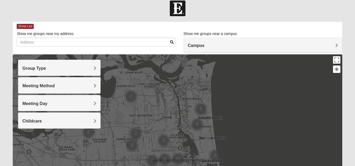
scroll to position [0, 0]
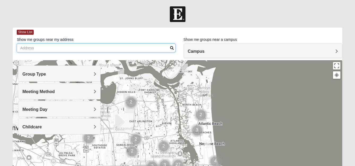
click at [129, 47] on input "Show me groups near my address" at bounding box center [96, 48] width 159 height 9
click at [138, 47] on input "Show me groups near my address" at bounding box center [96, 48] width 159 height 9
type input "4206 tyler st Riverside ca 92503"
click at [171, 46] on span at bounding box center [172, 48] width 4 height 4
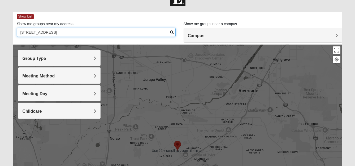
scroll to position [0, 0]
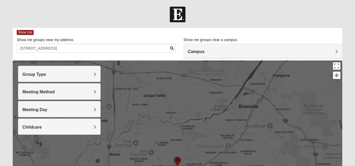
click at [251, 50] on h4 "Campus" at bounding box center [263, 51] width 150 height 5
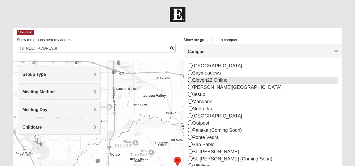
scroll to position [12, 0]
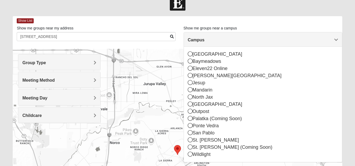
click at [239, 9] on div at bounding box center [177, 3] width 355 height 16
click at [243, 22] on div "Show List" at bounding box center [179, 20] width 325 height 9
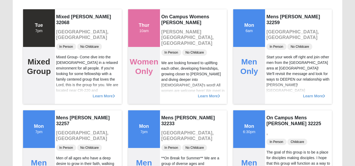
scroll to position [14, 0]
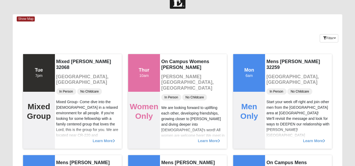
click at [233, 7] on div at bounding box center [177, 1] width 355 height 16
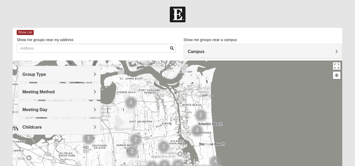
click at [46, 74] on span "Group Type" at bounding box center [34, 74] width 24 height 5
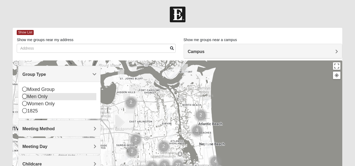
click at [48, 97] on div "Men Only" at bounding box center [59, 96] width 74 height 7
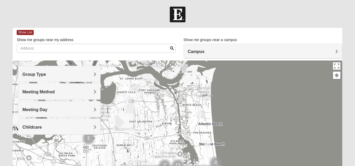
click at [55, 91] on span "Meeting Method" at bounding box center [38, 92] width 32 height 5
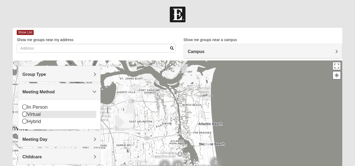
click at [64, 112] on div "Virtual" at bounding box center [59, 114] width 74 height 7
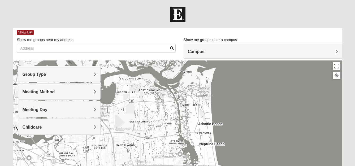
click at [47, 110] on span "Meeting Day" at bounding box center [34, 109] width 25 height 5
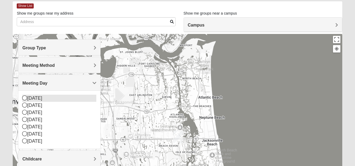
scroll to position [28, 0]
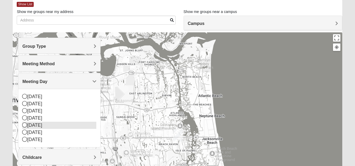
click at [34, 126] on div "[DATE]" at bounding box center [59, 125] width 74 height 7
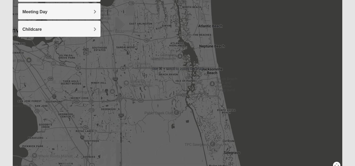
scroll to position [0, 0]
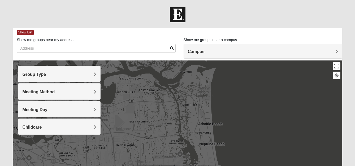
click at [266, 14] on div at bounding box center [177, 15] width 355 height 16
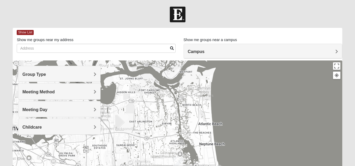
click at [210, 52] on h4 "Campus" at bounding box center [263, 51] width 150 height 5
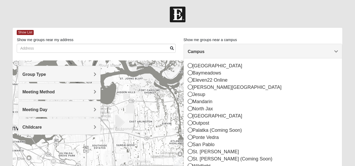
click at [210, 52] on h4 "Campus" at bounding box center [263, 51] width 150 height 5
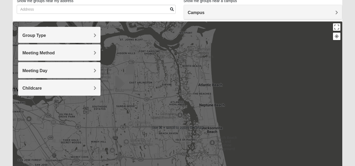
scroll to position [39, 0]
click at [256, 103] on div at bounding box center [177, 127] width 329 height 212
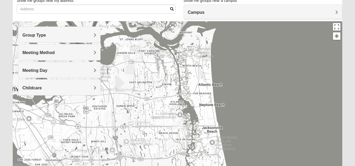
click at [180, 123] on img "San Pablo" at bounding box center [178, 124] width 10 height 13
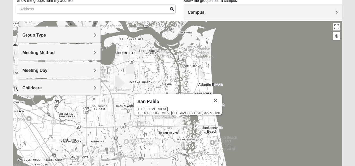
click at [264, 116] on div "[GEOGRAPHIC_DATA] [STREET_ADDRESS]" at bounding box center [177, 127] width 329 height 212
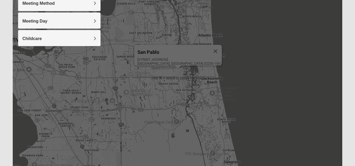
scroll to position [90, 0]
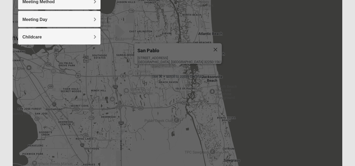
click at [120, 132] on img "Baymeadows" at bounding box center [121, 134] width 10 height 13
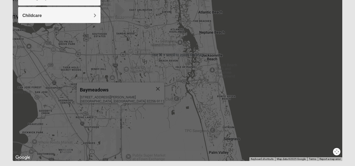
scroll to position [126, 0]
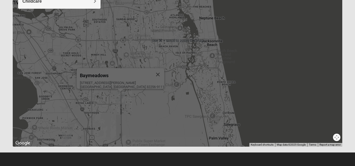
click at [68, 133] on img "Mandarin" at bounding box center [67, 138] width 10 height 13
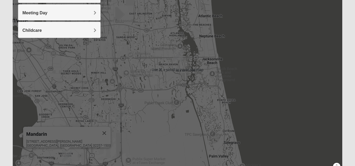
scroll to position [90, 0]
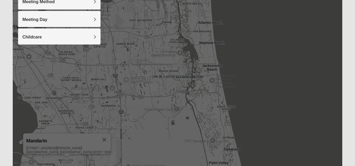
click at [260, 46] on div "Mandarin [STREET_ADDRESS][PERSON_NAME]" at bounding box center [177, 76] width 329 height 212
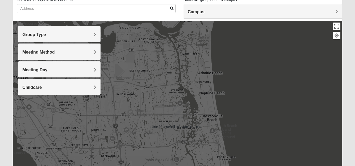
scroll to position [39, 0]
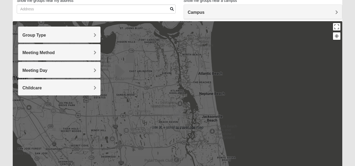
click at [260, 46] on div "Mandarin [STREET_ADDRESS][PERSON_NAME]" at bounding box center [177, 127] width 329 height 212
click at [257, 90] on div "Mandarin [STREET_ADDRESS][PERSON_NAME]" at bounding box center [177, 127] width 329 height 212
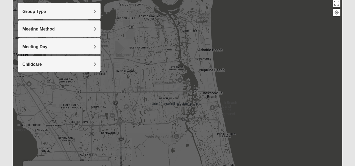
scroll to position [57, 0]
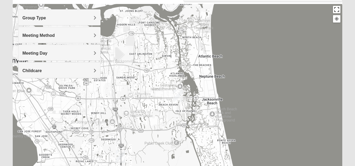
click at [336, 8] on button "Toggle fullscreen view" at bounding box center [336, 9] width 7 height 7
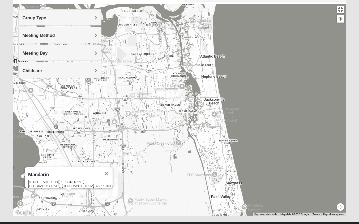
click at [346, 19] on div at bounding box center [340, 19] width 9 height 8
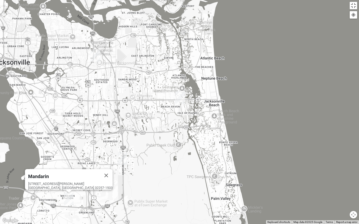
click at [352, 14] on div at bounding box center [353, 14] width 5 height 5
click at [354, 4] on button "Toggle fullscreen view" at bounding box center [352, 5] width 7 height 7
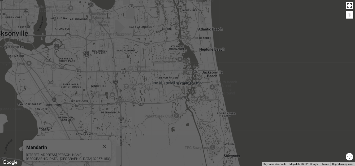
scroll to position [126, 0]
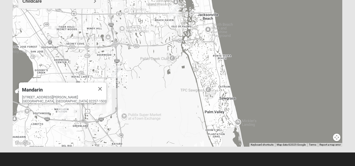
drag, startPoint x: 252, startPoint y: 109, endPoint x: 247, endPoint y: 93, distance: 16.2
click at [247, 93] on div "Mandarin [STREET_ADDRESS][PERSON_NAME]" at bounding box center [177, 40] width 329 height 212
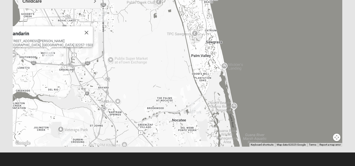
drag, startPoint x: 269, startPoint y: 124, endPoint x: 256, endPoint y: 66, distance: 59.9
click at [256, 66] on div "Mandarin [STREET_ADDRESS][PERSON_NAME]" at bounding box center [177, 40] width 329 height 212
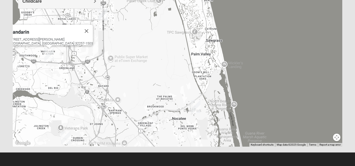
drag, startPoint x: 256, startPoint y: 90, endPoint x: 247, endPoint y: 40, distance: 51.2
click at [247, 46] on div "Mandarin [STREET_ADDRESS][PERSON_NAME]" at bounding box center [177, 40] width 329 height 212
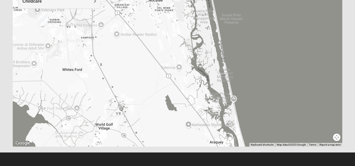
drag, startPoint x: 253, startPoint y: 82, endPoint x: 245, endPoint y: 14, distance: 69.1
click at [245, 14] on div "Mandarin [STREET_ADDRESS][PERSON_NAME]" at bounding box center [177, 40] width 329 height 212
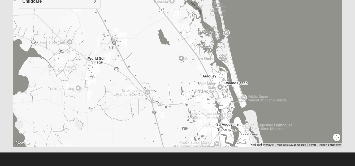
drag, startPoint x: 257, startPoint y: 63, endPoint x: 248, endPoint y: 28, distance: 36.8
click at [248, 33] on div "Mandarin [STREET_ADDRESS][PERSON_NAME]" at bounding box center [177, 40] width 329 height 212
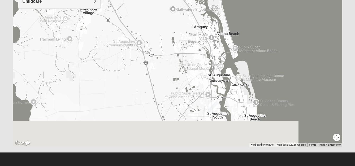
drag, startPoint x: 260, startPoint y: 59, endPoint x: 250, endPoint y: 1, distance: 59.5
click at [250, 1] on div "Mandarin [STREET_ADDRESS][PERSON_NAME]" at bounding box center [177, 40] width 329 height 212
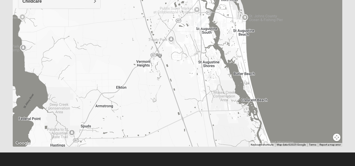
drag, startPoint x: 265, startPoint y: 59, endPoint x: 253, endPoint y: 33, distance: 27.7
click at [253, 34] on div "Mandarin [STREET_ADDRESS][PERSON_NAME]" at bounding box center [177, 40] width 329 height 212
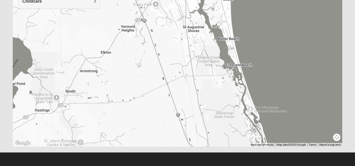
drag, startPoint x: 265, startPoint y: 75, endPoint x: 246, endPoint y: 40, distance: 40.0
click at [247, 43] on div "Mandarin [STREET_ADDRESS][PERSON_NAME]" at bounding box center [177, 40] width 329 height 212
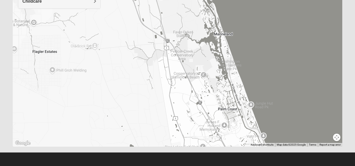
drag, startPoint x: 257, startPoint y: 75, endPoint x: 248, endPoint y: 16, distance: 60.2
click at [248, 16] on div "Mandarin [STREET_ADDRESS][PERSON_NAME]" at bounding box center [177, 40] width 329 height 212
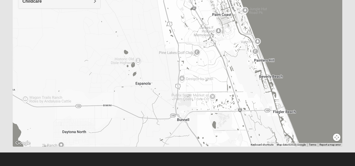
drag, startPoint x: 267, startPoint y: 44, endPoint x: 244, endPoint y: 30, distance: 27.4
click at [244, 30] on div "Mandarin [STREET_ADDRESS][PERSON_NAME]" at bounding box center [177, 40] width 329 height 212
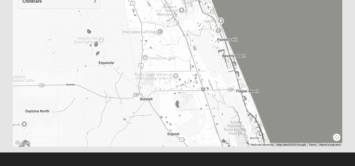
drag, startPoint x: 261, startPoint y: 61, endPoint x: 250, endPoint y: 43, distance: 21.0
click at [250, 43] on div "Mandarin [STREET_ADDRESS][PERSON_NAME]" at bounding box center [177, 40] width 329 height 212
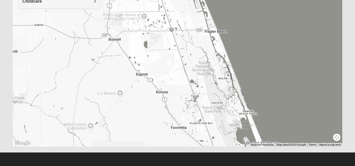
drag, startPoint x: 257, startPoint y: 75, endPoint x: 247, endPoint y: 45, distance: 31.9
click at [247, 45] on div "Mandarin [STREET_ADDRESS][PERSON_NAME]" at bounding box center [177, 40] width 329 height 212
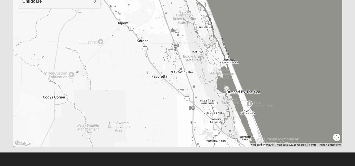
drag, startPoint x: 260, startPoint y: 85, endPoint x: 243, endPoint y: 51, distance: 38.7
click at [243, 51] on div "Mandarin [STREET_ADDRESS][PERSON_NAME]" at bounding box center [177, 40] width 329 height 212
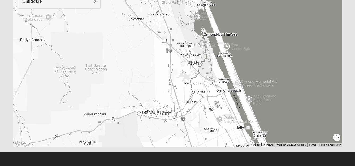
click at [261, 79] on div "Mandarin [STREET_ADDRESS][PERSON_NAME]" at bounding box center [177, 40] width 329 height 212
click at [263, 83] on div "Mandarin [STREET_ADDRESS][PERSON_NAME]" at bounding box center [177, 40] width 329 height 212
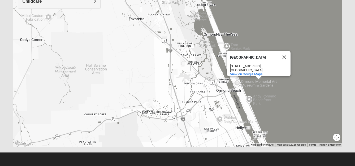
drag, startPoint x: 287, startPoint y: 98, endPoint x: 253, endPoint y: 19, distance: 86.0
click at [253, 19] on div "[GEOGRAPHIC_DATA][STREET_ADDRESS] View on Google Maps" at bounding box center [177, 40] width 329 height 212
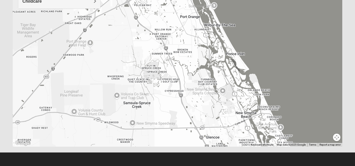
drag, startPoint x: 268, startPoint y: 74, endPoint x: 245, endPoint y: 14, distance: 64.2
click at [245, 14] on div "[GEOGRAPHIC_DATA][STREET_ADDRESS] View on Google Maps" at bounding box center [177, 40] width 329 height 212
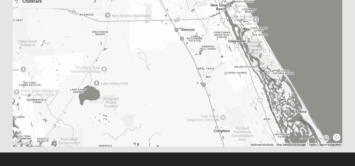
drag, startPoint x: 282, startPoint y: 76, endPoint x: 247, endPoint y: 32, distance: 55.7
click at [249, 36] on div "[GEOGRAPHIC_DATA][STREET_ADDRESS] View on Google Maps" at bounding box center [177, 40] width 329 height 212
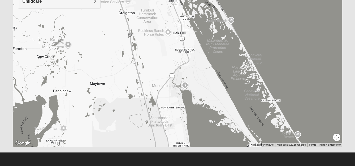
drag, startPoint x: 271, startPoint y: 67, endPoint x: 253, endPoint y: 35, distance: 36.2
click at [256, 42] on div "[GEOGRAPHIC_DATA][STREET_ADDRESS] View on Google Maps" at bounding box center [177, 40] width 329 height 212
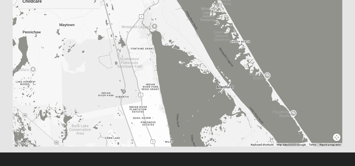
drag, startPoint x: 266, startPoint y: 67, endPoint x: 258, endPoint y: 25, distance: 43.4
click at [258, 25] on div "[GEOGRAPHIC_DATA][STREET_ADDRESS] View on Google Maps" at bounding box center [177, 40] width 329 height 212
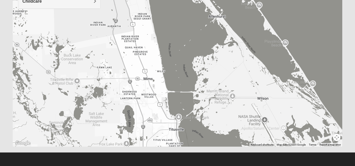
drag, startPoint x: 283, startPoint y: 71, endPoint x: 247, endPoint y: 38, distance: 49.2
click at [248, 40] on div "[GEOGRAPHIC_DATA][STREET_ADDRESS] View on Google Maps" at bounding box center [177, 40] width 329 height 212
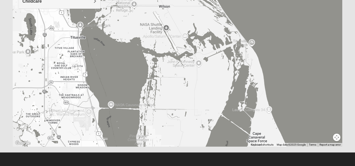
drag, startPoint x: 248, startPoint y: 79, endPoint x: 263, endPoint y: 31, distance: 50.7
click at [263, 31] on div "[GEOGRAPHIC_DATA][STREET_ADDRESS] View on Google Maps" at bounding box center [177, 40] width 329 height 212
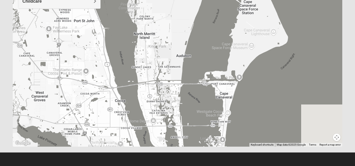
drag, startPoint x: 274, startPoint y: 70, endPoint x: 204, endPoint y: 68, distance: 70.1
click at [204, 68] on div "[GEOGRAPHIC_DATA][STREET_ADDRESS] View on Google Maps" at bounding box center [177, 40] width 329 height 212
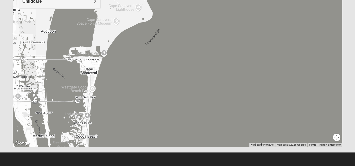
drag, startPoint x: 161, startPoint y: 83, endPoint x: 223, endPoint y: 62, distance: 65.3
click at [223, 62] on div "[GEOGRAPHIC_DATA][STREET_ADDRESS] View on Google Maps" at bounding box center [177, 40] width 329 height 212
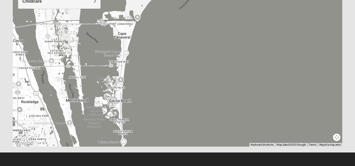
drag, startPoint x: 223, startPoint y: 62, endPoint x: 231, endPoint y: 0, distance: 62.6
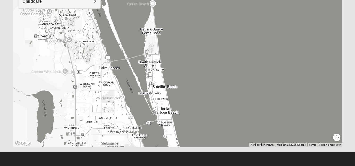
drag, startPoint x: 217, startPoint y: 58, endPoint x: 232, endPoint y: 25, distance: 36.7
click at [232, 25] on div "[GEOGRAPHIC_DATA][STREET_ADDRESS] View on Google Maps" at bounding box center [177, 40] width 329 height 212
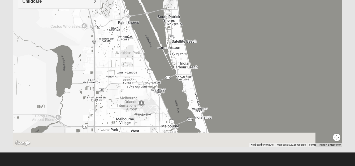
drag, startPoint x: 213, startPoint y: 57, endPoint x: 227, endPoint y: 23, distance: 37.0
click at [227, 23] on div "[GEOGRAPHIC_DATA][STREET_ADDRESS] View on Google Maps" at bounding box center [177, 40] width 329 height 212
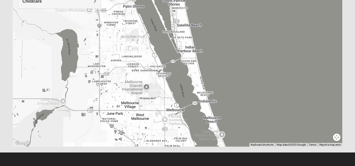
drag, startPoint x: 219, startPoint y: 57, endPoint x: 209, endPoint y: 4, distance: 54.5
click at [209, 5] on div "[GEOGRAPHIC_DATA][STREET_ADDRESS] View on Google Maps" at bounding box center [177, 40] width 329 height 212
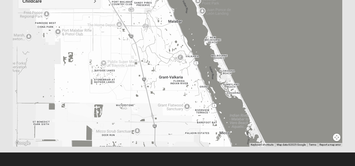
drag, startPoint x: 226, startPoint y: 57, endPoint x: 211, endPoint y: -12, distance: 70.8
click at [211, 0] on html "Log In Find A Group Error Show List Loading Groups" at bounding box center [177, 20] width 355 height 292
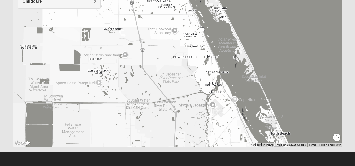
drag, startPoint x: 254, startPoint y: 55, endPoint x: 217, endPoint y: -16, distance: 80.1
click at [217, 0] on html "Log In Find A Group Error Show List Loading Groups" at bounding box center [177, 20] width 355 height 292
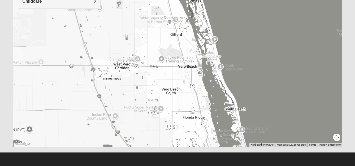
drag, startPoint x: 260, startPoint y: 72, endPoint x: 230, endPoint y: 37, distance: 46.3
click at [230, 37] on div "[GEOGRAPHIC_DATA][STREET_ADDRESS] View on Google Maps" at bounding box center [177, 40] width 329 height 212
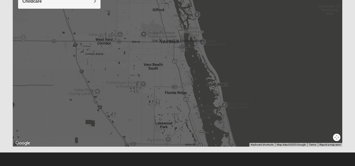
click at [254, 89] on div "[GEOGRAPHIC_DATA][STREET_ADDRESS] View on Google Maps" at bounding box center [177, 40] width 329 height 212
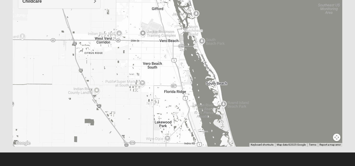
drag, startPoint x: 254, startPoint y: 89, endPoint x: 234, endPoint y: 49, distance: 44.4
click at [234, 50] on div "[GEOGRAPHIC_DATA][STREET_ADDRESS] View on Google Maps" at bounding box center [177, 40] width 329 height 212
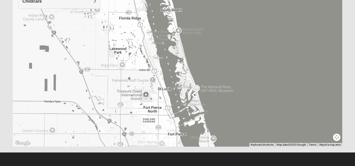
drag
click at [217, 31] on div "[GEOGRAPHIC_DATA][STREET_ADDRESS] View on Google Maps" at bounding box center [177, 40] width 329 height 212
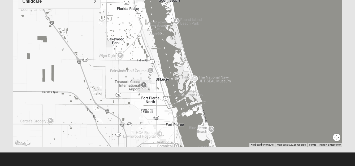
click at [205, 24] on div "[GEOGRAPHIC_DATA][STREET_ADDRESS] View on Google Maps" at bounding box center [177, 40] width 329 height 212
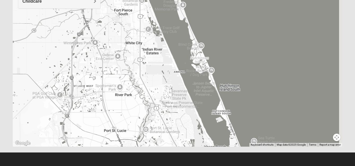
click at [209, 40] on div "[GEOGRAPHIC_DATA][STREET_ADDRESS] View on Google Maps" at bounding box center [177, 40] width 329 height 212
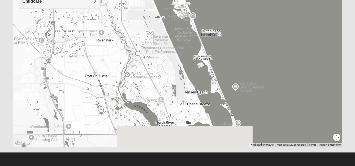
click at [215, 18] on div "[GEOGRAPHIC_DATA][STREET_ADDRESS] View on Google Maps" at bounding box center [177, 40] width 329 height 212
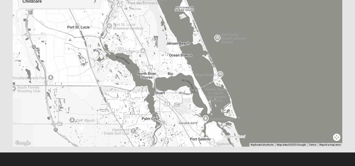
click at [228, 45] on div "[GEOGRAPHIC_DATA][STREET_ADDRESS] View on Google Maps" at bounding box center [177, 40] width 329 height 212
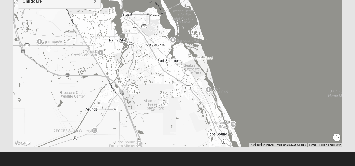
click at [221, 28] on div "[GEOGRAPHIC_DATA][STREET_ADDRESS] View on Google Maps" at bounding box center [177, 40] width 329 height 212
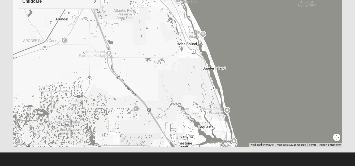
click at [219, 25] on div "[GEOGRAPHIC_DATA][STREET_ADDRESS] View on Google Maps" at bounding box center [177, 40] width 329 height 212
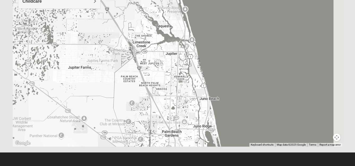
click at [228, 51] on div "[GEOGRAPHIC_DATA][STREET_ADDRESS] View on Google Maps" at bounding box center [177, 40] width 329 height 212
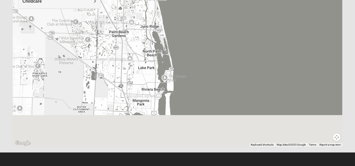
click at [202, 0] on div "[GEOGRAPHIC_DATA][STREET_ADDRESS] View on Google Maps" at bounding box center [177, 40] width 329 height 212
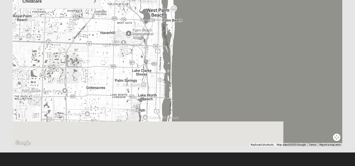
click at [271, 60] on div "[GEOGRAPHIC_DATA][STREET_ADDRESS] View on Google Maps" at bounding box center [177, 40] width 329 height 212
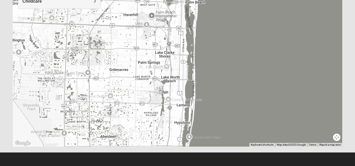
click at [265, 84] on div "[GEOGRAPHIC_DATA][STREET_ADDRESS] View on Google Maps" at bounding box center [177, 40] width 329 height 212
click at [268, 10] on div "[GEOGRAPHIC_DATA][STREET_ADDRESS] View on Google Maps" at bounding box center [177, 40] width 329 height 212
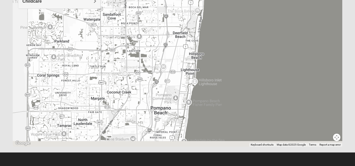
click at [286, 25] on div "[GEOGRAPHIC_DATA][STREET_ADDRESS] View on Google Maps" at bounding box center [177, 40] width 329 height 212
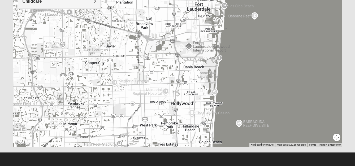
click at [274, 16] on div "[GEOGRAPHIC_DATA][STREET_ADDRESS] View on Google Maps" at bounding box center [177, 40] width 329 height 212
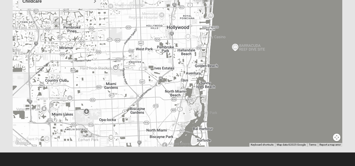
click at [271, 48] on div "[GEOGRAPHIC_DATA][STREET_ADDRESS] View on Google Maps" at bounding box center [177, 40] width 329 height 212
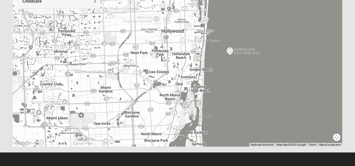
click at [267, 76] on div "[GEOGRAPHIC_DATA][STREET_ADDRESS] View on Google Maps" at bounding box center [177, 40] width 329 height 212
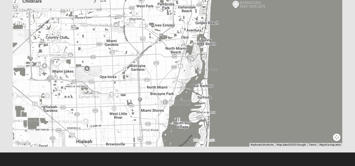
click at [271, 22] on div "[GEOGRAPHIC_DATA][STREET_ADDRESS] View on Google Maps" at bounding box center [177, 40] width 329 height 212
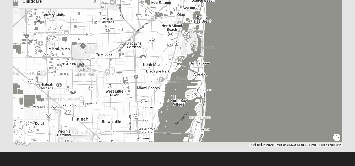
click at [260, 38] on div "[GEOGRAPHIC_DATA][STREET_ADDRESS] View on Google Maps" at bounding box center [177, 40] width 329 height 212
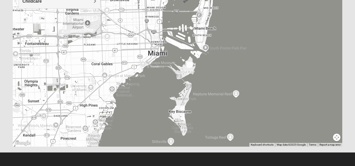
drag, startPoint x: 260, startPoint y: 72, endPoint x: 270, endPoint y: 31, distance: 42.8
click at [270, 31] on div "[GEOGRAPHIC_DATA][STREET_ADDRESS] View on Google Maps" at bounding box center [177, 40] width 329 height 212
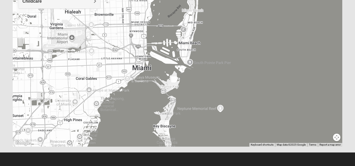
drag, startPoint x: 255, startPoint y: 72, endPoint x: 240, endPoint y: 85, distance: 20.5
click at [240, 85] on div "[GEOGRAPHIC_DATA][STREET_ADDRESS] View on Google Maps" at bounding box center [177, 40] width 329 height 212
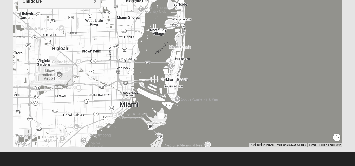
drag, startPoint x: 238, startPoint y: 66, endPoint x: 225, endPoint y: 101, distance: 37.5
click at [225, 101] on div "[GEOGRAPHIC_DATA][STREET_ADDRESS] View on Google Maps" at bounding box center [177, 40] width 329 height 212
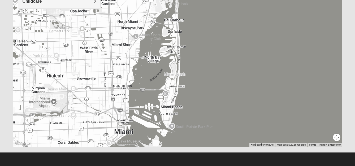
drag, startPoint x: 236, startPoint y: 70, endPoint x: 231, endPoint y: 101, distance: 31.0
click at [231, 101] on div "[GEOGRAPHIC_DATA][STREET_ADDRESS] View on Google Maps" at bounding box center [177, 40] width 329 height 212
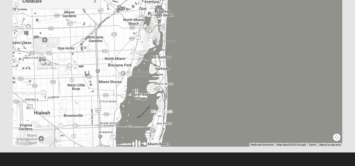
drag, startPoint x: 240, startPoint y: 64, endPoint x: 227, endPoint y: 102, distance: 39.7
click at [227, 102] on div "[GEOGRAPHIC_DATA][STREET_ADDRESS] View on Google Maps" at bounding box center [177, 40] width 329 height 212
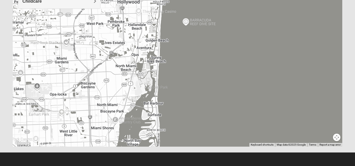
drag, startPoint x: 232, startPoint y: 67, endPoint x: 226, endPoint y: 122, distance: 55.7
click at [226, 122] on div "[GEOGRAPHIC_DATA][STREET_ADDRESS] View on Google Maps" at bounding box center [177, 40] width 329 height 212
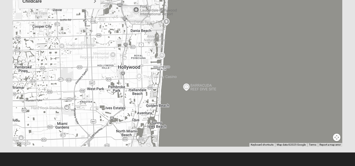
drag, startPoint x: 223, startPoint y: 91, endPoint x: 219, endPoint y: 144, distance: 52.4
click at [219, 144] on div "[GEOGRAPHIC_DATA][STREET_ADDRESS] View on Google Maps" at bounding box center [177, 40] width 329 height 212
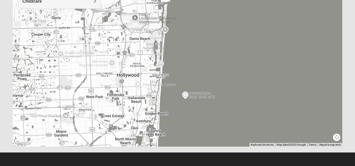
click at [226, 100] on div "[GEOGRAPHIC_DATA][STREET_ADDRESS] View on Google Maps" at bounding box center [177, 40] width 329 height 212
click at [162, 78] on div "[GEOGRAPHIC_DATA][STREET_ADDRESS] View on Google Maps" at bounding box center [177, 40] width 329 height 212
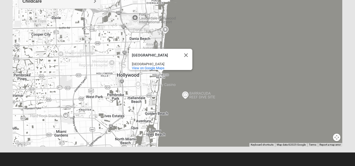
click at [239, 67] on div "[GEOGRAPHIC_DATA] View on Google Maps" at bounding box center [177, 40] width 329 height 212
click at [185, 50] on button "Close" at bounding box center [186, 55] width 13 height 13
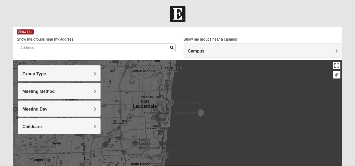
scroll to position [0, 0]
